Goal: Communication & Community: Answer question/provide support

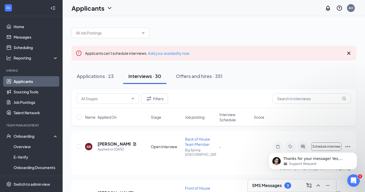
click at [271, 184] on h3 "SMS Messages" at bounding box center [267, 186] width 30 height 6
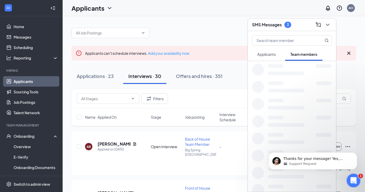
click at [351, 178] on icon "Open Intercom Messenger" at bounding box center [352, 179] width 9 height 9
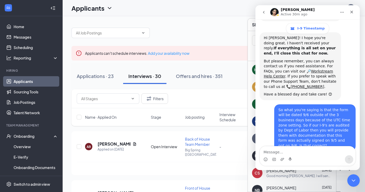
scroll to position [1097, 0]
click at [285, 155] on textarea "Message…" at bounding box center [307, 150] width 95 height 9
type textarea "great thank you for your help"
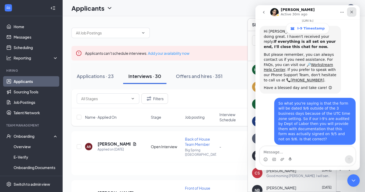
drag, startPoint x: 353, startPoint y: 11, endPoint x: 582, endPoint y: 46, distance: 232.3
click at [353, 11] on icon "Close" at bounding box center [351, 12] width 3 height 3
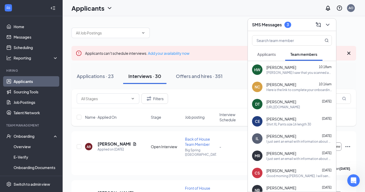
click at [274, 53] on span "Applicants" at bounding box center [266, 54] width 19 height 5
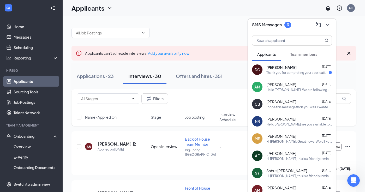
click at [302, 54] on span "Team members" at bounding box center [303, 54] width 27 height 5
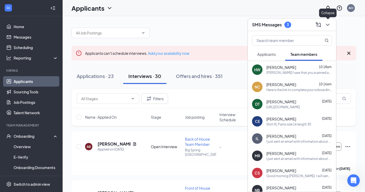
click at [330, 24] on icon "ChevronDown" at bounding box center [327, 25] width 6 height 6
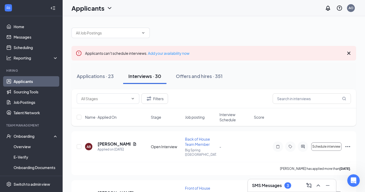
scroll to position [0, 0]
click at [294, 99] on input "text" at bounding box center [311, 98] width 78 height 10
click at [348, 8] on div "AO" at bounding box center [350, 8] width 5 height 4
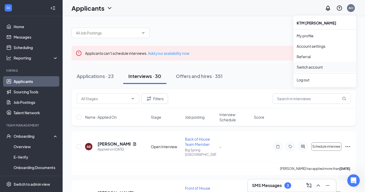
click at [312, 67] on link "Switch account" at bounding box center [309, 67] width 26 height 5
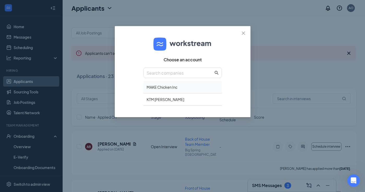
click at [158, 89] on div "MAKE Chicken Inc" at bounding box center [182, 87] width 78 height 12
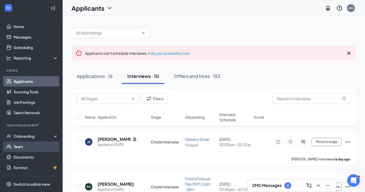
click at [17, 148] on link "Team" at bounding box center [36, 146] width 45 height 10
